Goal: Task Accomplishment & Management: Manage account settings

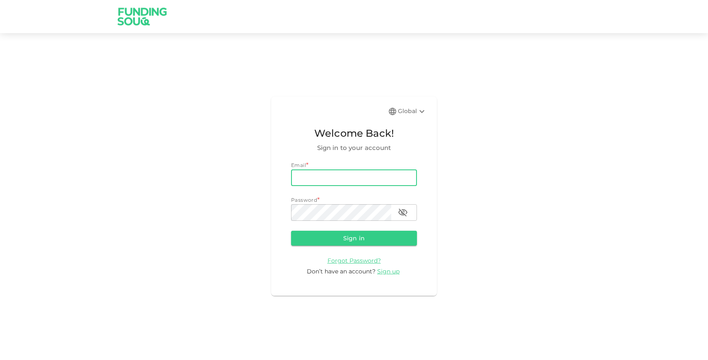
click at [350, 181] on input "email" at bounding box center [354, 177] width 126 height 17
type input "[EMAIL_ADDRESS][PERSON_NAME][DOMAIN_NAME]"
click at [354, 235] on button "Sign in" at bounding box center [354, 238] width 126 height 15
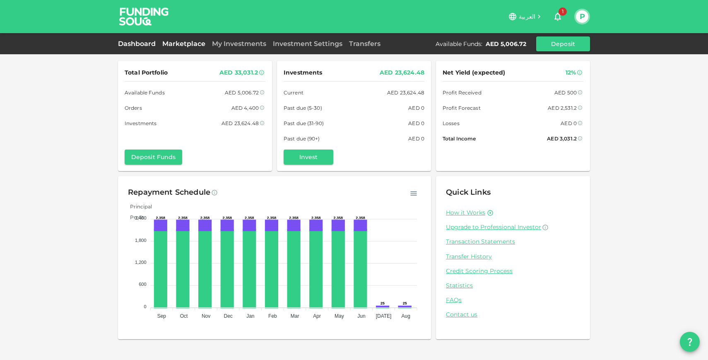
click at [180, 46] on link "Marketplace" at bounding box center [184, 44] width 50 height 8
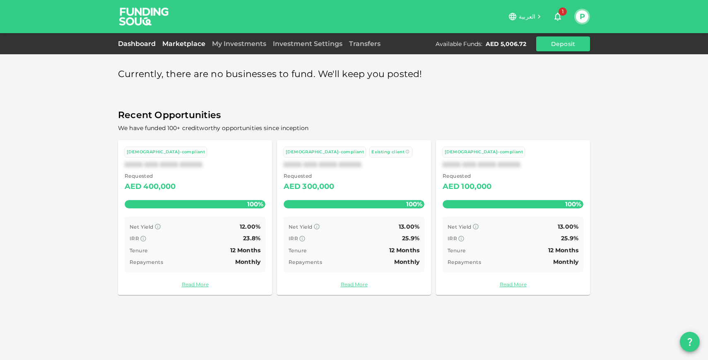
click at [141, 41] on link "Dashboard" at bounding box center [138, 44] width 41 height 8
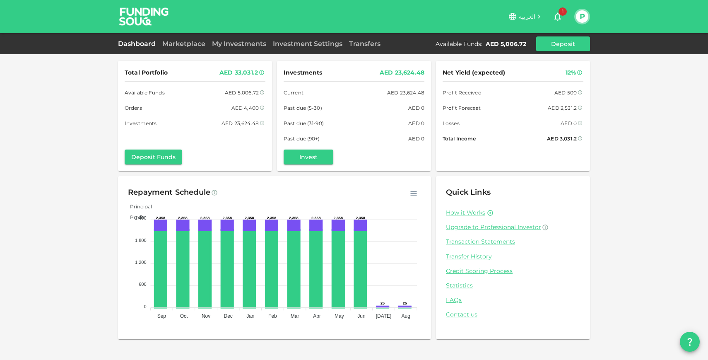
click at [676, 157] on div "Total Portfolio AED 33,031.2 Available Funds AED 5,006.72 Orders AED 4,400 Inve…" at bounding box center [354, 180] width 708 height 360
